Goal: Task Accomplishment & Management: Manage account settings

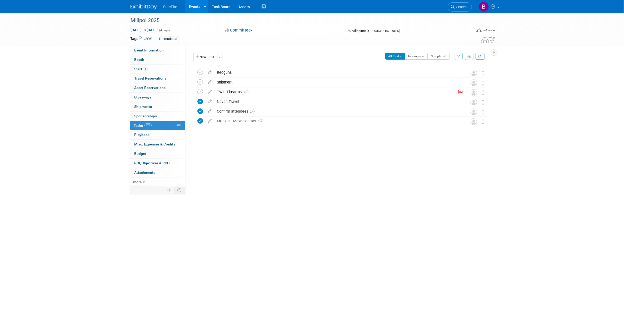
click at [195, 6] on link "Events" at bounding box center [194, 6] width 19 height 13
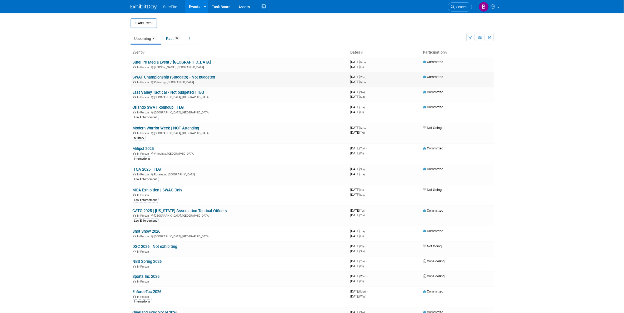
click at [143, 80] on div "In-Person Pahrump, NV" at bounding box center [240, 82] width 214 height 4
click at [143, 79] on link "SWAT Championship (Staccato) - Not budgeted" at bounding box center [174, 77] width 83 height 5
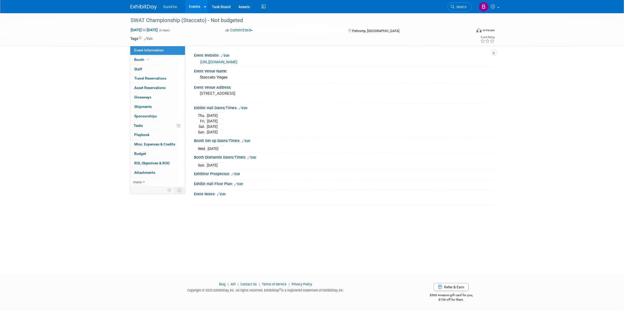
click at [245, 107] on link "Edit" at bounding box center [243, 109] width 9 height 4
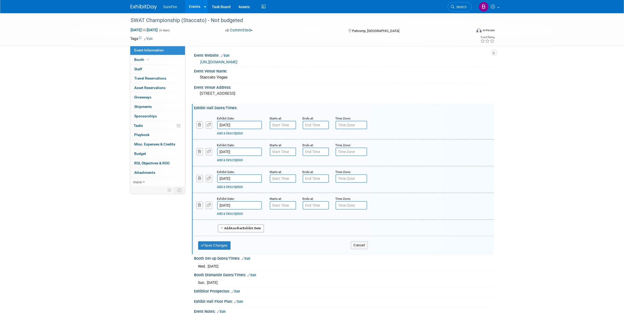
type input "7:00 AM"
click at [270, 126] on input "7:00 AM" at bounding box center [283, 125] width 26 height 8
click at [233, 228] on span "Another" at bounding box center [236, 229] width 12 height 4
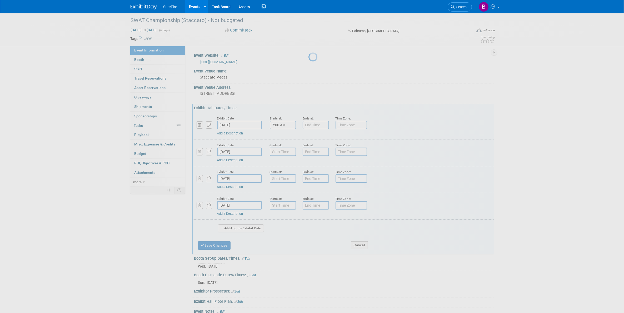
select select "9"
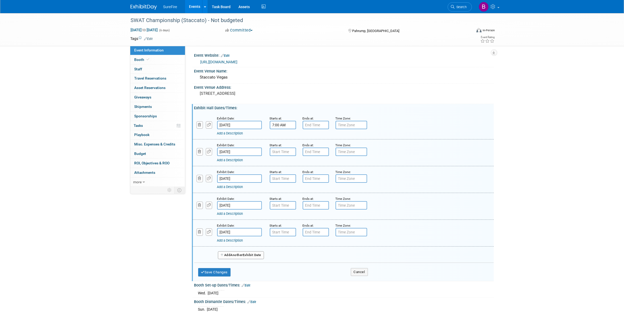
click at [231, 228] on input "Oct 27, 2025" at bounding box center [239, 232] width 45 height 8
click at [257, 287] on span "22" at bounding box center [257, 288] width 10 height 10
type input "Oct 22, 2025"
click at [197, 233] on button "button" at bounding box center [199, 232] width 7 height 7
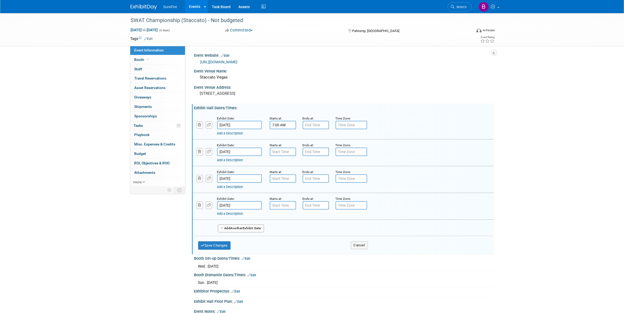
click at [285, 126] on input "7:00 AM" at bounding box center [283, 125] width 26 height 8
click at [305, 149] on span "00" at bounding box center [306, 148] width 10 height 9
click at [311, 153] on td "30" at bounding box center [313, 152] width 17 height 14
drag, startPoint x: 321, startPoint y: 169, endPoint x: 320, endPoint y: 162, distance: 6.7
click at [321, 169] on span at bounding box center [321, 172] width 36 height 9
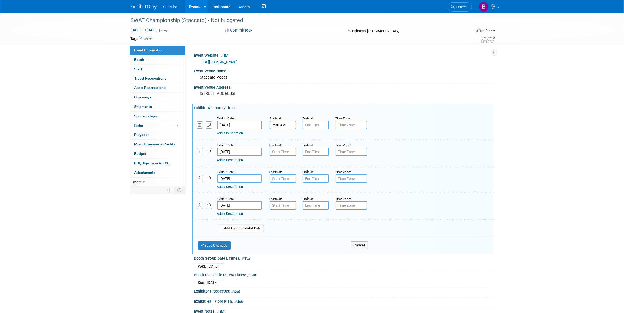
click at [286, 125] on input "7:30 AM" at bounding box center [283, 125] width 26 height 8
click at [283, 145] on span "07" at bounding box center [282, 148] width 10 height 9
click at [282, 166] on td "08" at bounding box center [279, 166] width 17 height 14
click at [303, 148] on span "30" at bounding box center [306, 148] width 10 height 9
click at [283, 139] on td "00" at bounding box center [279, 138] width 17 height 14
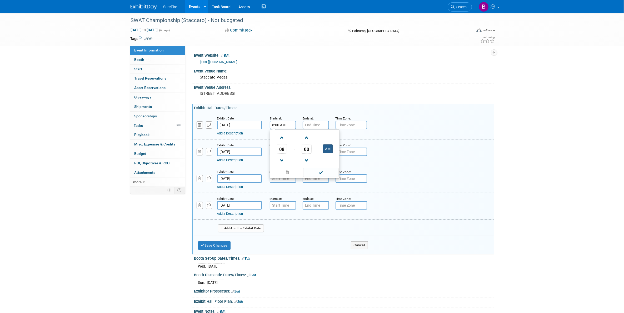
click at [327, 146] on button "AM" at bounding box center [327, 149] width 9 height 9
click at [323, 149] on button "PM" at bounding box center [327, 149] width 9 height 9
type input "8:00 AM"
click at [322, 170] on span at bounding box center [321, 172] width 36 height 9
click at [316, 124] on input "7:00 PM" at bounding box center [315, 125] width 26 height 8
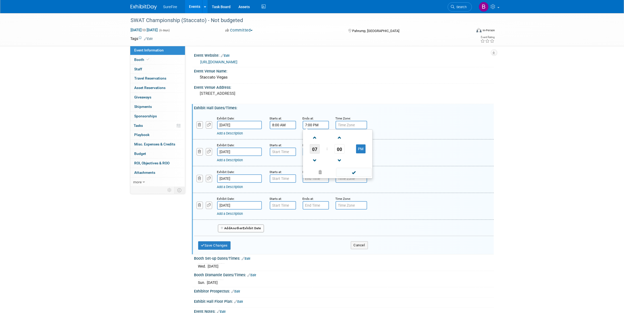
click at [317, 152] on span "07" at bounding box center [315, 148] width 10 height 9
click at [328, 150] on td "05" at bounding box center [329, 152] width 17 height 14
type input "5:00 PM"
click at [339, 170] on span at bounding box center [354, 172] width 36 height 9
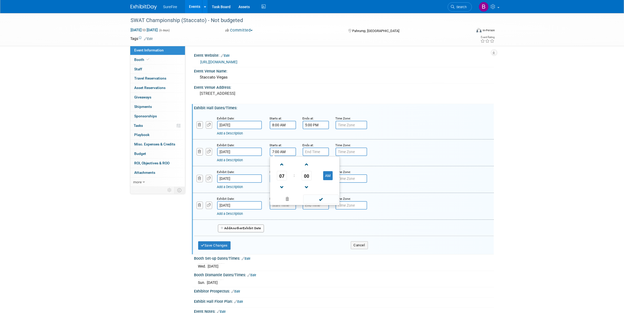
click at [281, 151] on input "7:00 AM" at bounding box center [283, 152] width 26 height 8
click at [277, 176] on span "07" at bounding box center [282, 175] width 10 height 9
click at [280, 190] on td "08" at bounding box center [279, 193] width 17 height 14
type input "8:00 AM"
click at [320, 193] on td at bounding box center [327, 187] width 21 height 13
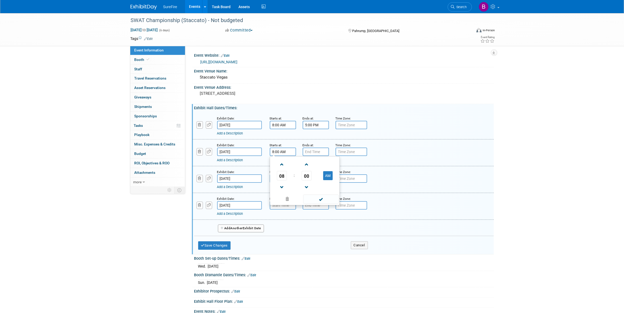
drag, startPoint x: 320, startPoint y: 199, endPoint x: 307, endPoint y: 166, distance: 34.8
click at [320, 199] on span at bounding box center [321, 199] width 36 height 9
click at [308, 149] on input "7:00 PM" at bounding box center [315, 152] width 26 height 8
click at [313, 175] on span "07" at bounding box center [315, 175] width 10 height 9
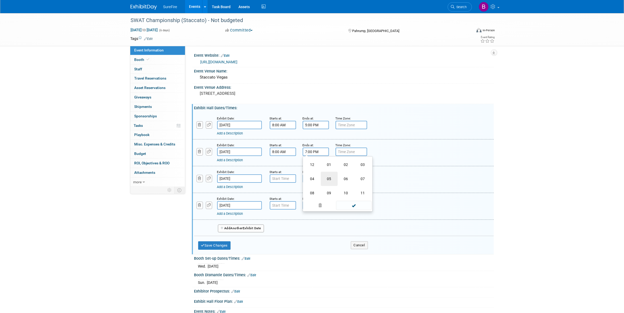
click at [326, 178] on td "05" at bounding box center [329, 179] width 17 height 14
type input "5:00 PM"
click at [343, 197] on span at bounding box center [354, 199] width 36 height 9
click at [274, 179] on input "7:00 AM" at bounding box center [283, 179] width 26 height 8
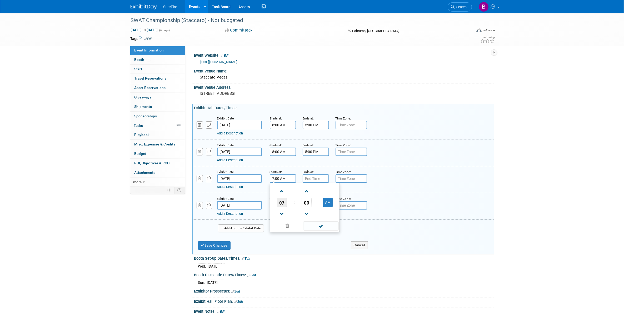
click at [280, 201] on span "07" at bounding box center [282, 202] width 10 height 9
click at [283, 217] on td "08" at bounding box center [279, 220] width 17 height 14
type input "8:00 AM"
click at [320, 223] on span at bounding box center [321, 226] width 36 height 9
click at [318, 179] on input "7:00 PM" at bounding box center [315, 179] width 26 height 8
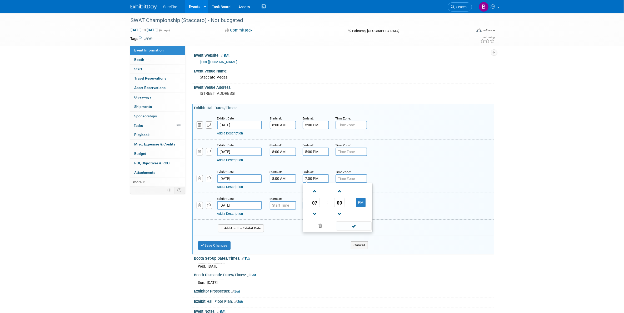
click at [320, 201] on td "07" at bounding box center [315, 202] width 22 height 9
click at [317, 202] on span "07" at bounding box center [315, 202] width 10 height 9
click at [329, 209] on td "05" at bounding box center [329, 206] width 17 height 14
type input "5:00 PM"
click at [342, 223] on span at bounding box center [354, 226] width 36 height 9
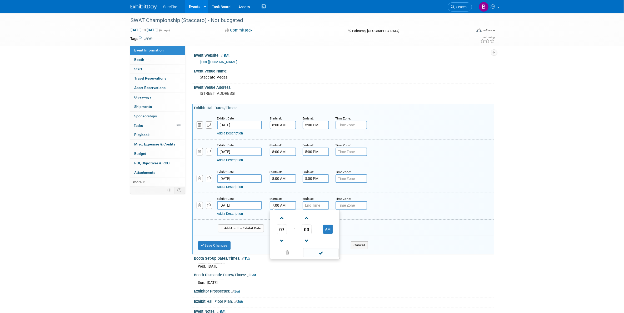
click at [283, 204] on input "7:00 AM" at bounding box center [283, 205] width 26 height 8
click at [282, 228] on span "07" at bounding box center [282, 229] width 10 height 9
click at [282, 245] on td "08" at bounding box center [279, 247] width 17 height 14
type input "8:00 AM"
click at [312, 250] on span at bounding box center [321, 253] width 36 height 9
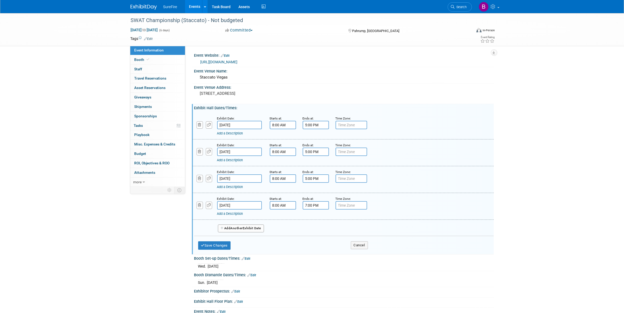
click at [311, 203] on input "7:00 PM" at bounding box center [315, 205] width 26 height 8
click at [314, 226] on span "07" at bounding box center [315, 229] width 10 height 9
click at [315, 220] on td "12" at bounding box center [312, 218] width 17 height 14
type input "12:00 PM"
click at [341, 251] on span at bounding box center [354, 253] width 36 height 9
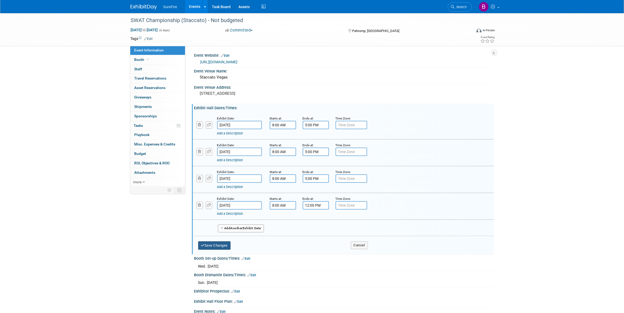
click at [219, 244] on button "Save Changes" at bounding box center [214, 246] width 33 height 8
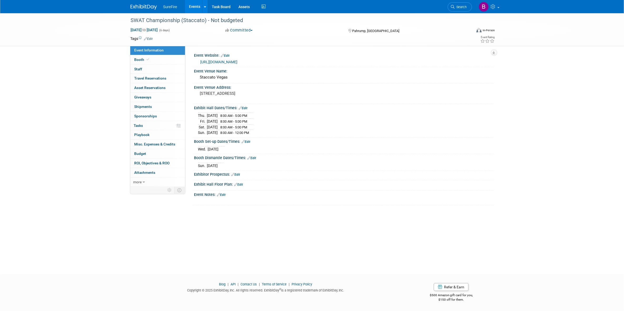
click at [253, 154] on div "Booth Set-up Dates/Times: Edit Wed. Oct 22, 2025 Save Changes Cancel" at bounding box center [343, 146] width 302 height 17
click at [253, 157] on link "Edit" at bounding box center [251, 158] width 9 height 4
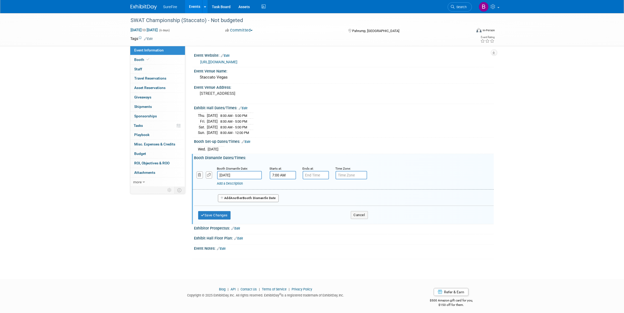
click at [279, 173] on input "7:00 AM" at bounding box center [283, 175] width 26 height 8
click at [282, 203] on span "07" at bounding box center [282, 198] width 10 height 9
click at [277, 191] on td "12" at bounding box center [279, 188] width 17 height 14
click at [324, 196] on button "AM" at bounding box center [327, 199] width 9 height 9
type input "12:00 PM"
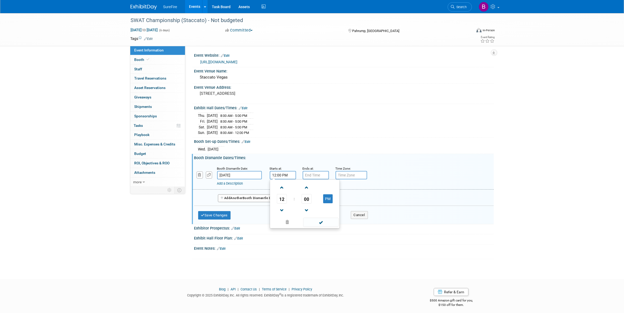
click at [322, 218] on td at bounding box center [320, 222] width 36 height 10
click at [322, 220] on span at bounding box center [321, 222] width 36 height 9
click at [223, 216] on button "Save Changes" at bounding box center [214, 215] width 33 height 8
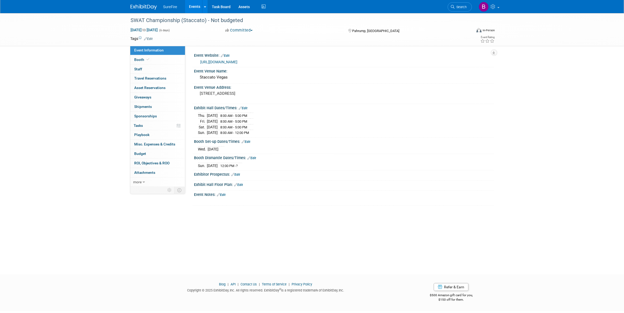
click at [248, 141] on link "Edit" at bounding box center [246, 142] width 9 height 4
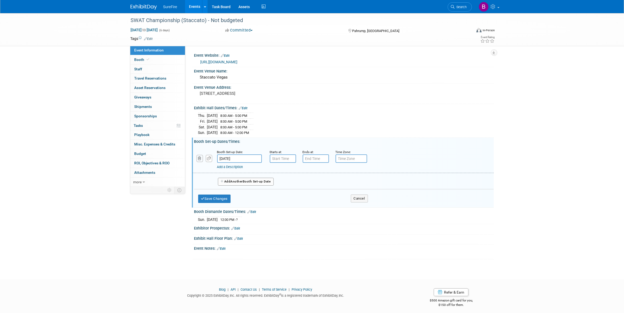
click at [198, 160] on icon "button" at bounding box center [199, 158] width 3 height 3
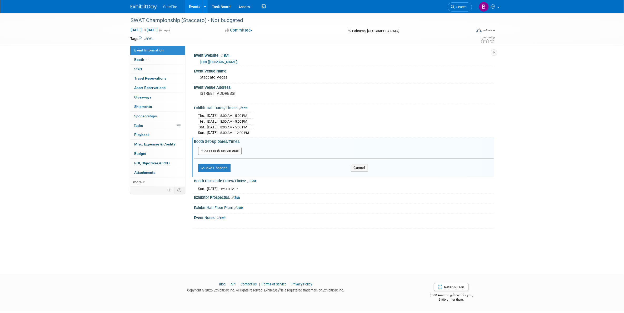
click at [152, 207] on div "Event Information Event Info Booth Booth 0 Staff 0 Staff 0 Travel Reservations …" at bounding box center [311, 121] width 371 height 216
click at [223, 168] on button "Save Changes" at bounding box center [214, 168] width 33 height 8
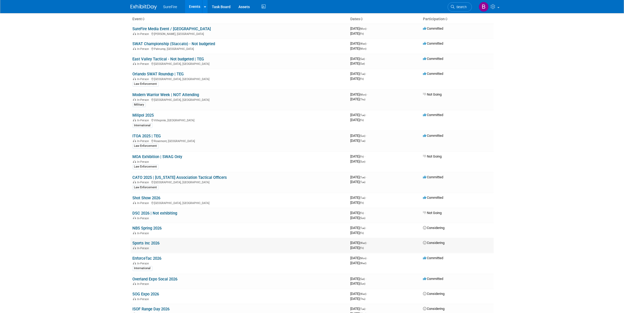
scroll to position [33, 0]
click at [145, 198] on link "Shot Show 2026" at bounding box center [147, 198] width 28 height 5
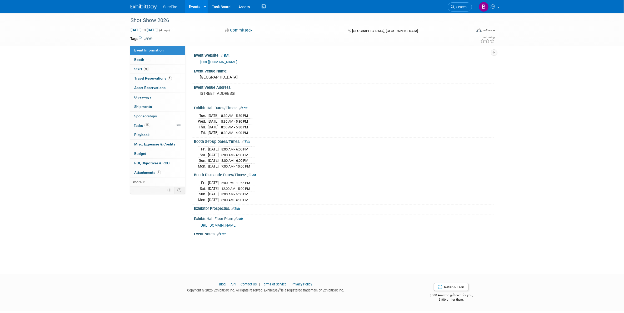
click at [200, 7] on link "Events" at bounding box center [194, 6] width 19 height 13
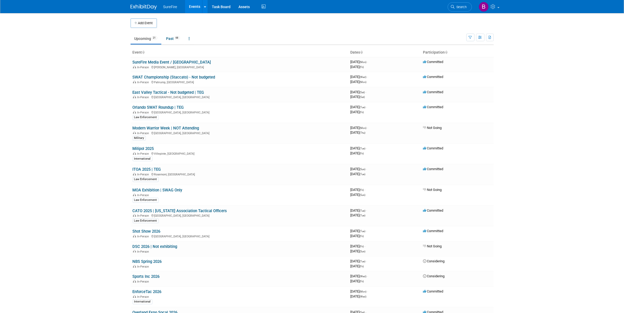
click at [56, 130] on body "SureFire Events Add Event Bulk Upload Events Shareable Event Boards Recently Vi…" at bounding box center [312, 156] width 624 height 313
click at [144, 89] on td "East Valley Tactical - Not budgeted | TEG In-Person [GEOGRAPHIC_DATA], [GEOGRAP…" at bounding box center [239, 94] width 218 height 15
click at [144, 90] on link "East Valley Tactical - Not budgeted | TEG" at bounding box center [169, 92] width 72 height 5
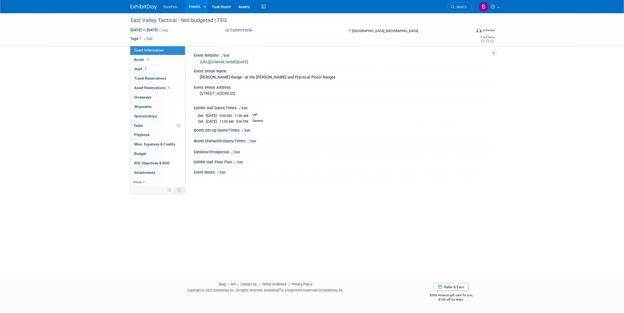
click at [245, 131] on icon at bounding box center [243, 130] width 3 height 3
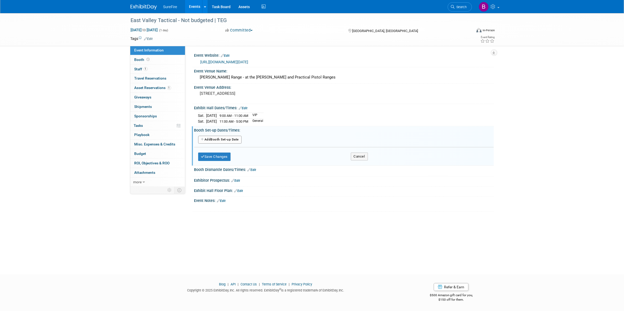
click at [227, 143] on button "Add Another Booth Set-up Date" at bounding box center [220, 140] width 44 height 8
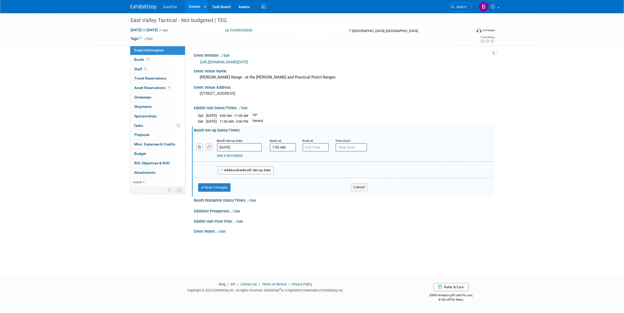
click at [282, 148] on input "7:00 AM" at bounding box center [283, 147] width 26 height 8
click at [281, 183] on span at bounding box center [281, 182] width 9 height 9
type input "6:00 AM"
click at [316, 192] on span at bounding box center [321, 194] width 36 height 9
click at [308, 151] on input "7:00 PM" at bounding box center [315, 147] width 26 height 8
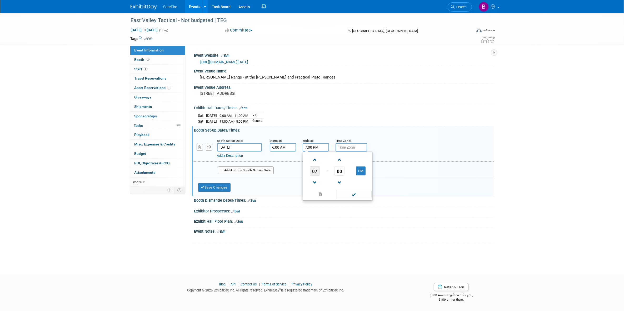
click at [313, 176] on span "07" at bounding box center [315, 170] width 10 height 9
click at [326, 186] on td "09" at bounding box center [329, 188] width 17 height 14
click at [339, 194] on span at bounding box center [354, 194] width 36 height 9
click at [316, 149] on input "9:00 PM" at bounding box center [315, 147] width 26 height 8
click at [355, 170] on td "PM" at bounding box center [360, 170] width 21 height 9
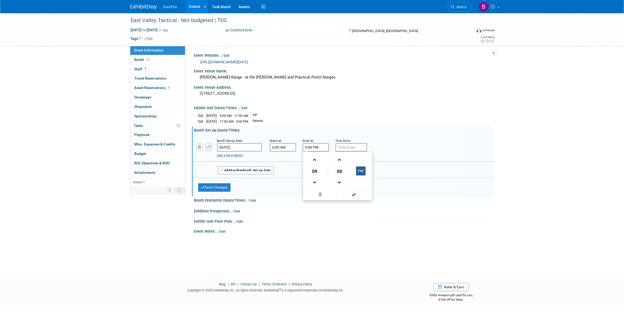
click at [358, 173] on button "PM" at bounding box center [360, 171] width 9 height 9
type input "9:00 AM"
click at [352, 190] on span at bounding box center [354, 194] width 36 height 9
click at [231, 187] on button "Save Changes" at bounding box center [214, 188] width 33 height 8
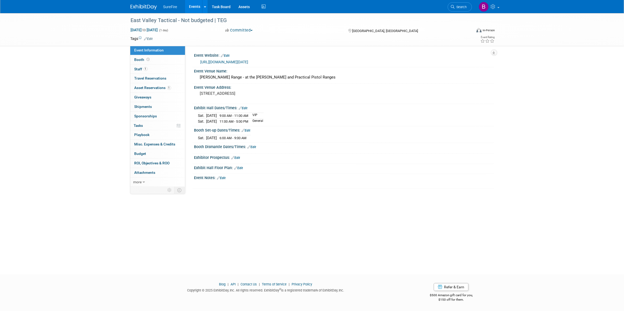
click at [99, 168] on div "East Valley Tactical - Not budgeted | TEG Oct 25, 2025 to Oct 25, 2025 (1 day) …" at bounding box center [312, 139] width 624 height 252
